Goal: Use online tool/utility

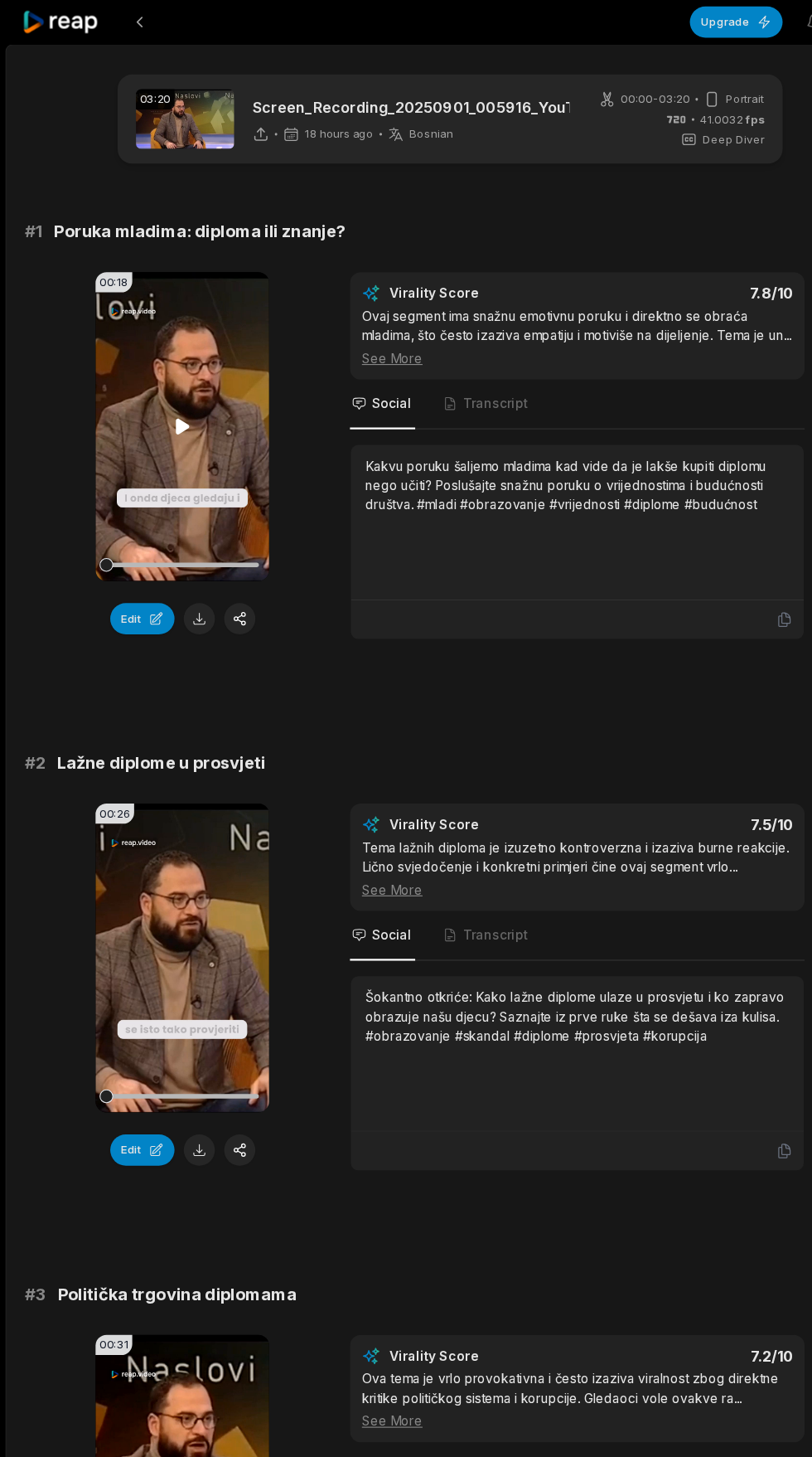
click at [165, 375] on icon at bounding box center [164, 384] width 20 height 20
click at [171, 892] on video "Your browser does not support mp4 format." at bounding box center [164, 863] width 156 height 279
click at [556, 106] on div "00:00 - 03:20 Portrait 41.0032 fps Deep Diver" at bounding box center [615, 107] width 149 height 51
click at [227, 134] on div "03:20 Screen_Recording_20250901_005916_YouTube 18 hours ago Bosnian bs" at bounding box center [318, 106] width 391 height 54
click at [227, 130] on div "03:20 Screen_Recording_20250901_005916_YouTube 18 hours ago Bosnian bs" at bounding box center [318, 106] width 391 height 54
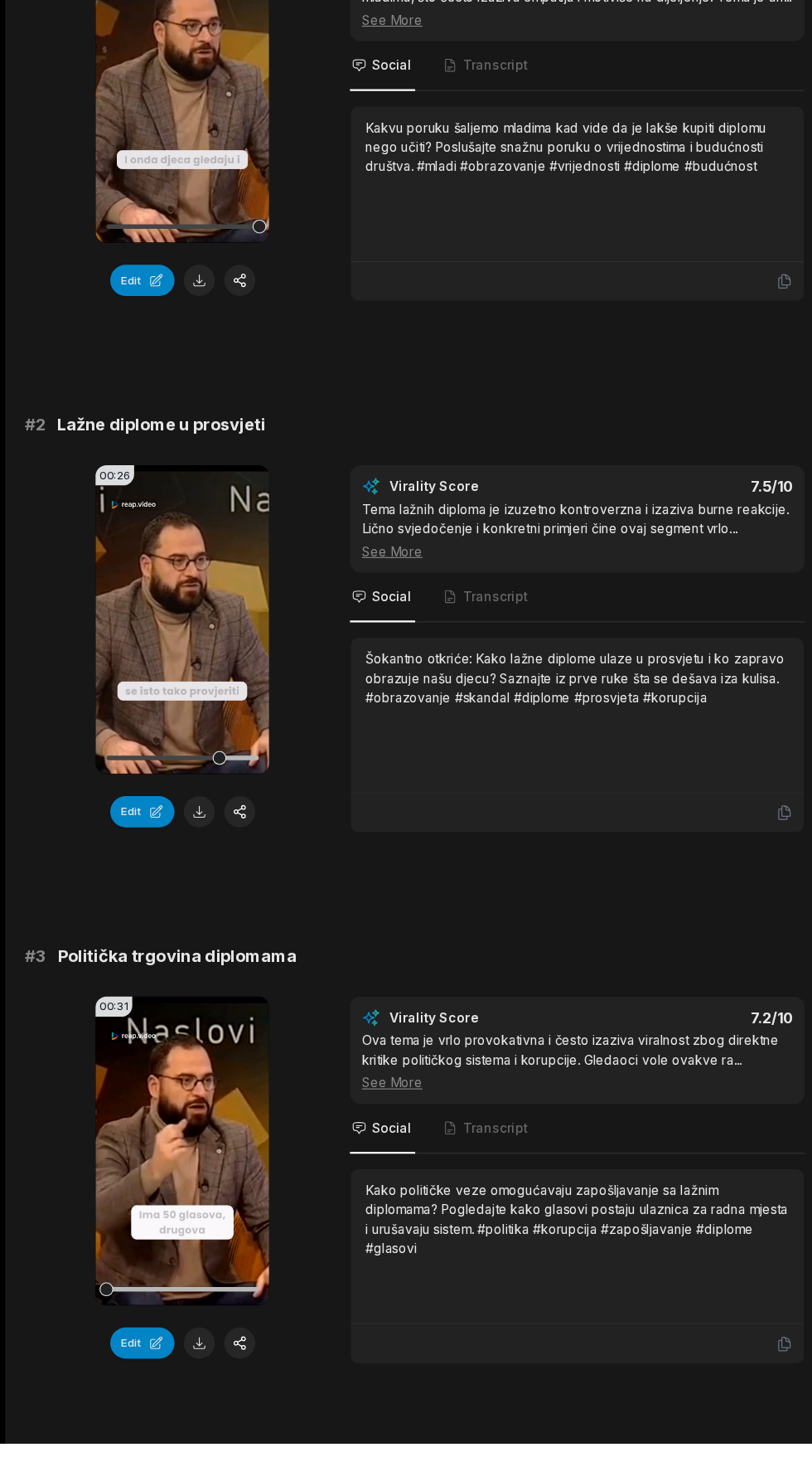
scroll to position [155, 0]
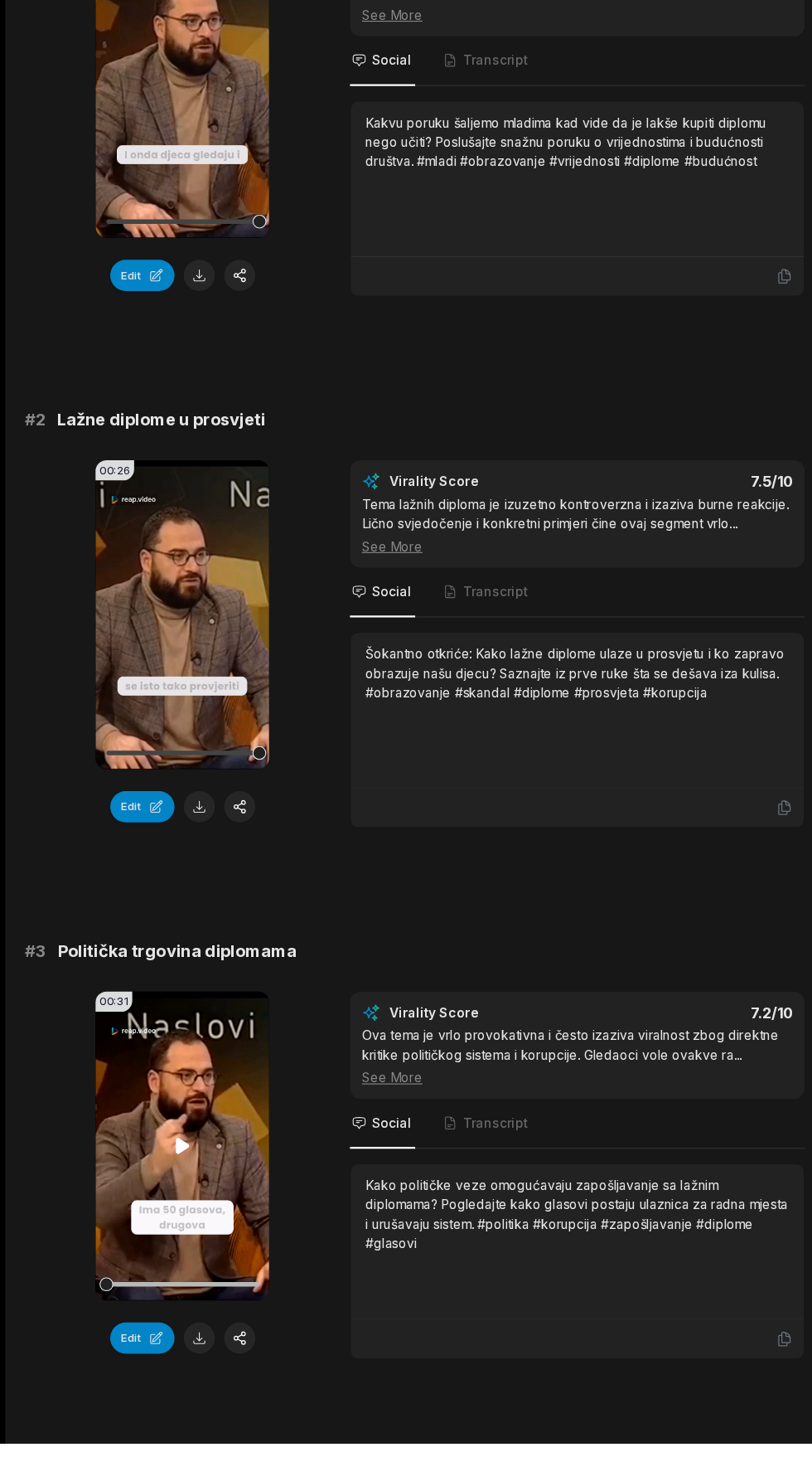
click at [155, 1173] on video "Your browser does not support mp4 format." at bounding box center [164, 1188] width 156 height 279
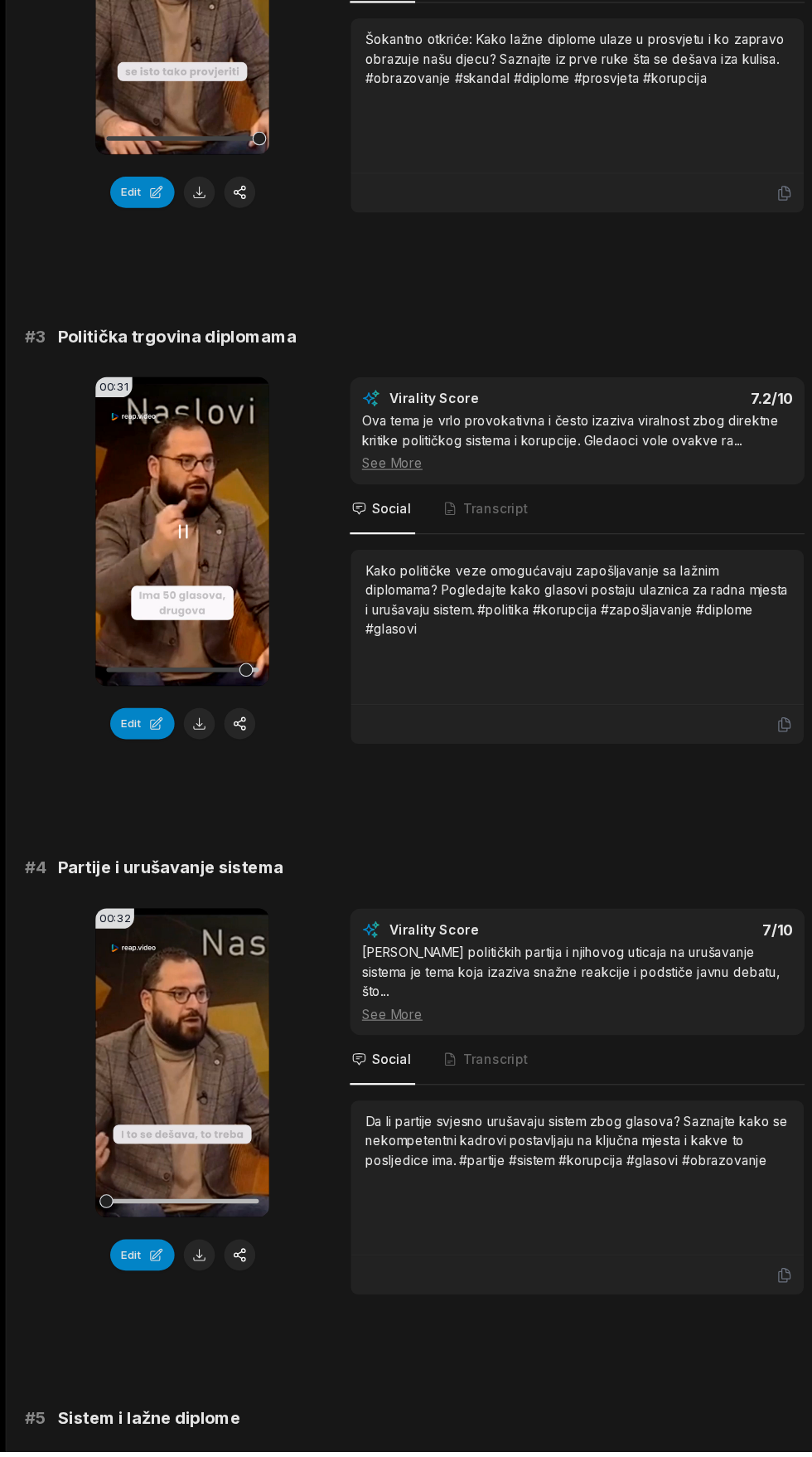
scroll to position [774, 0]
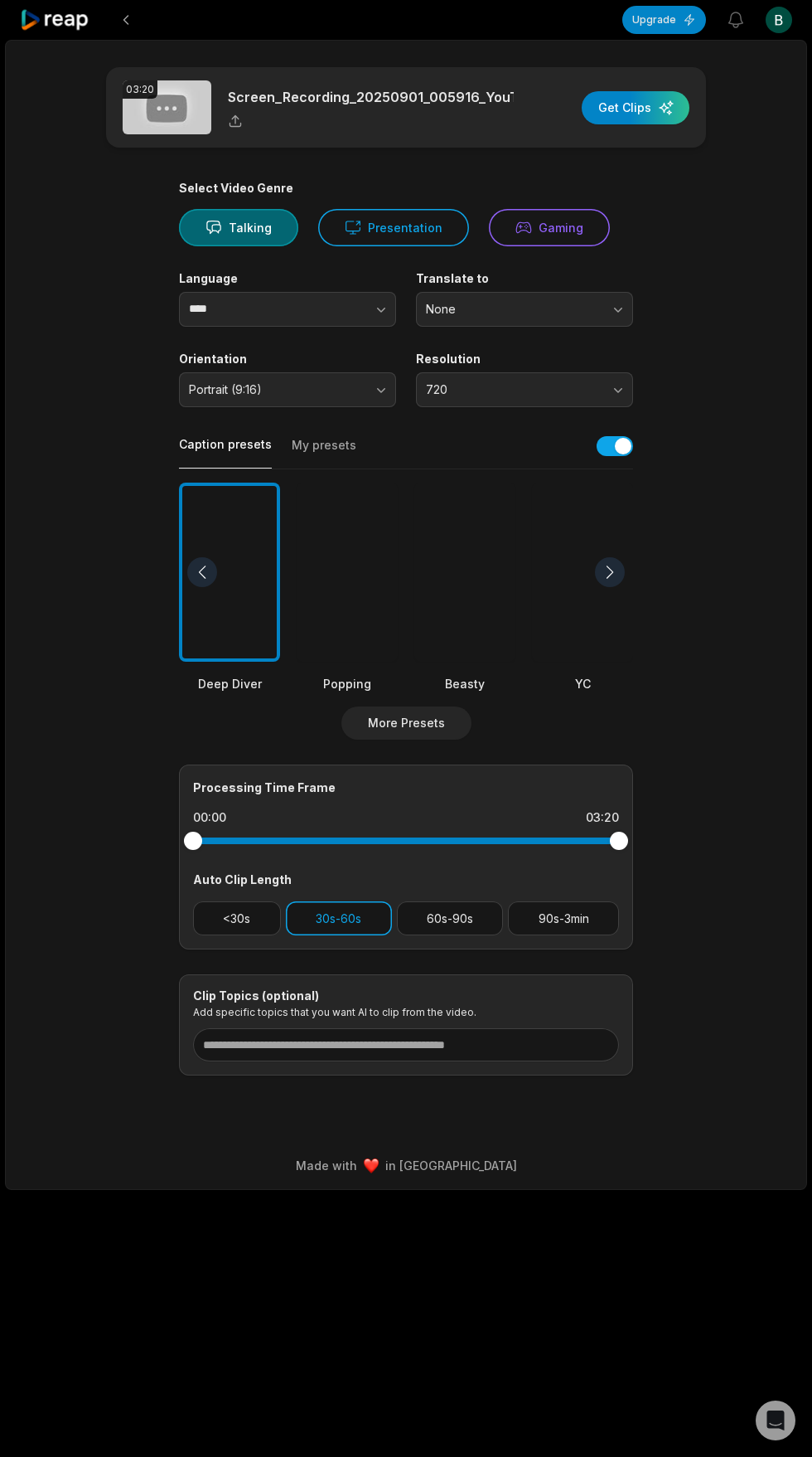
click at [357, 922] on button "30s-60s" at bounding box center [338, 918] width 106 height 34
click at [464, 921] on button "60s-90s" at bounding box center [451, 918] width 107 height 34
click at [471, 907] on button "60s-90s" at bounding box center [451, 918] width 107 height 34
